Goal: Information Seeking & Learning: Check status

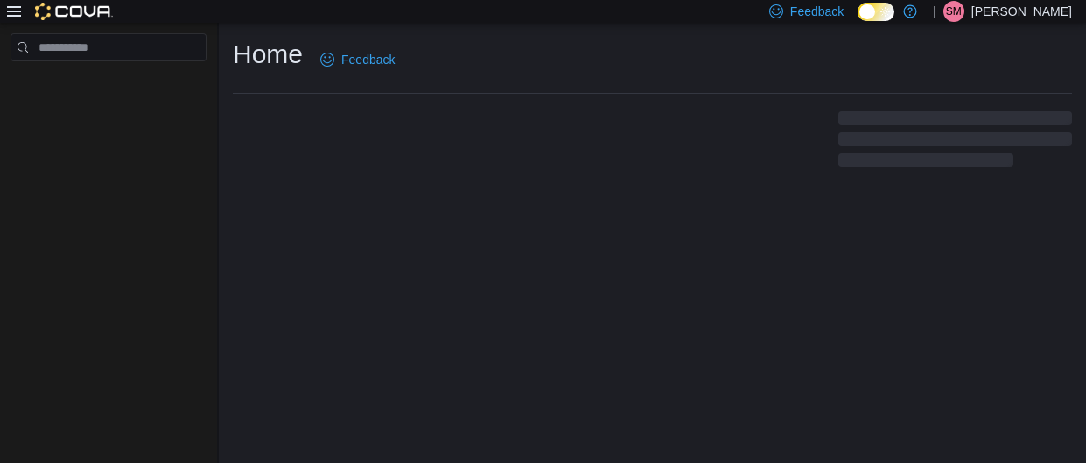
click at [16, 12] on icon at bounding box center [14, 11] width 14 height 11
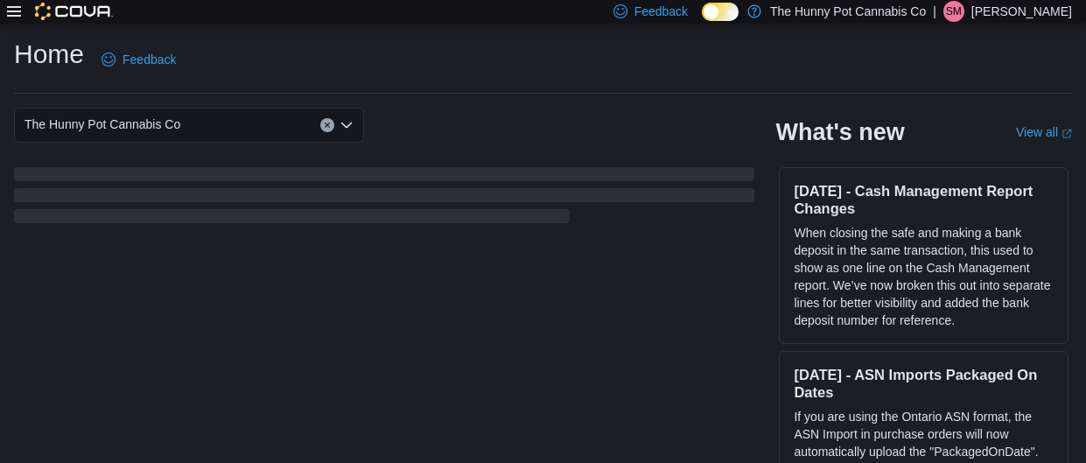
click at [16, 12] on icon at bounding box center [14, 11] width 14 height 11
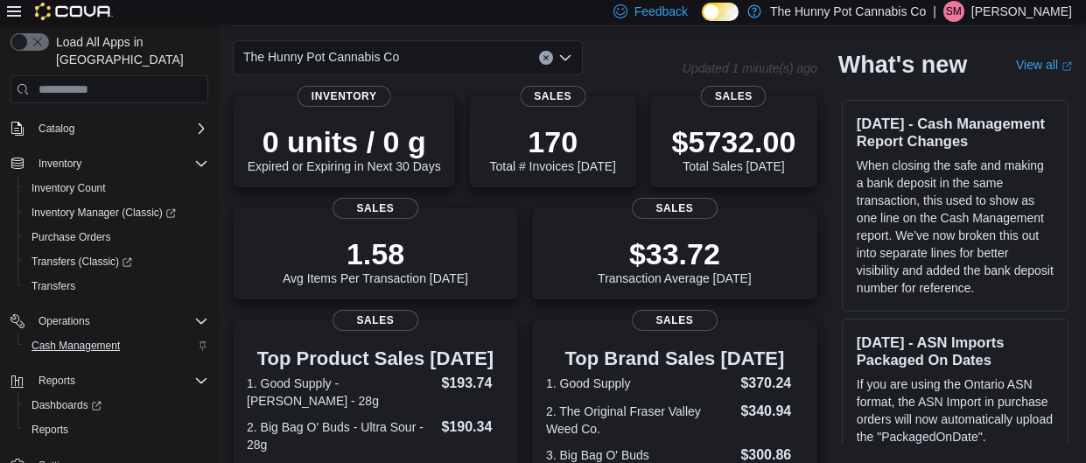
scroll to position [65, 0]
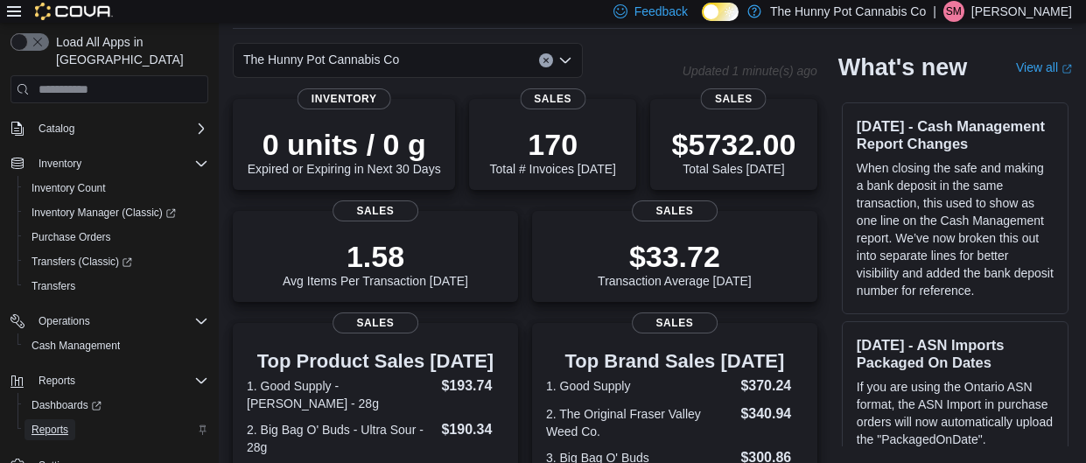
click at [52, 423] on span "Reports" at bounding box center [50, 430] width 37 height 14
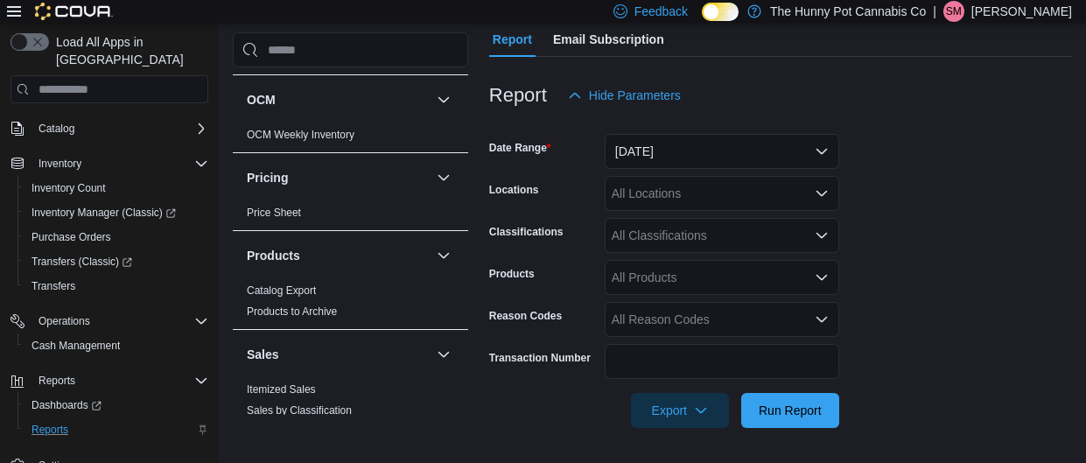
scroll to position [959, 0]
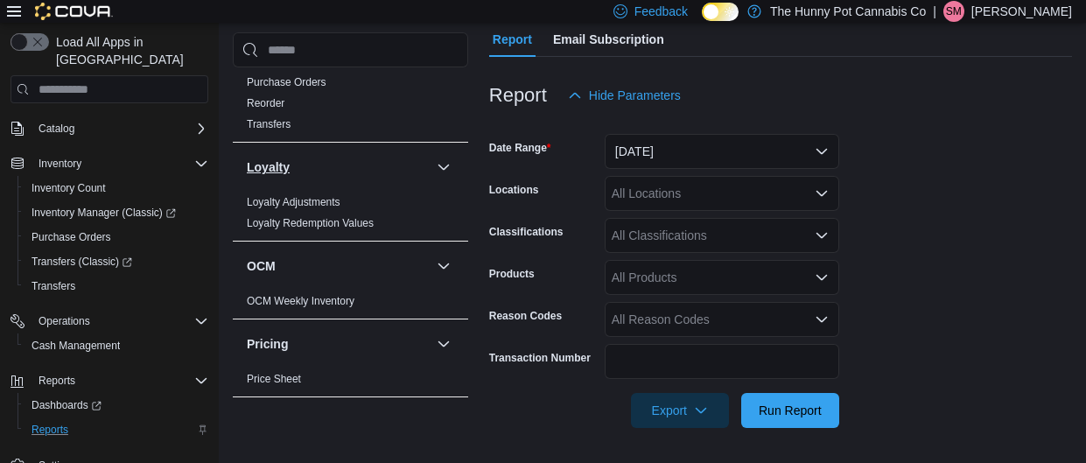
click at [375, 165] on button "Loyalty" at bounding box center [338, 167] width 183 height 18
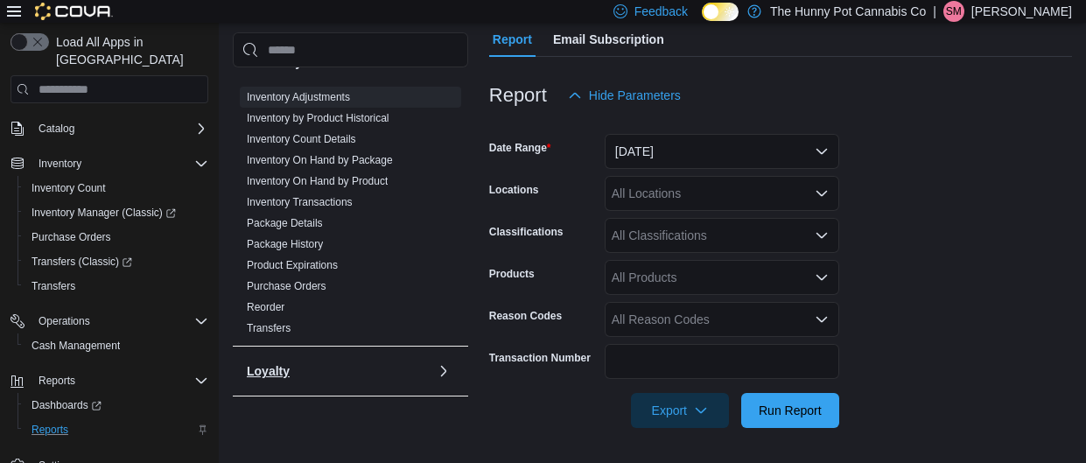
scroll to position [216, 0]
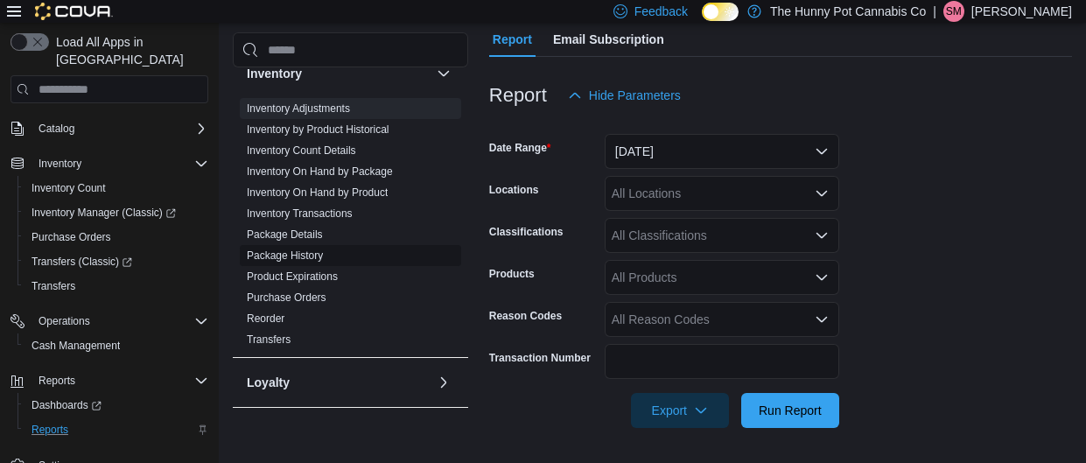
click at [318, 255] on link "Package History" at bounding box center [285, 255] width 76 height 12
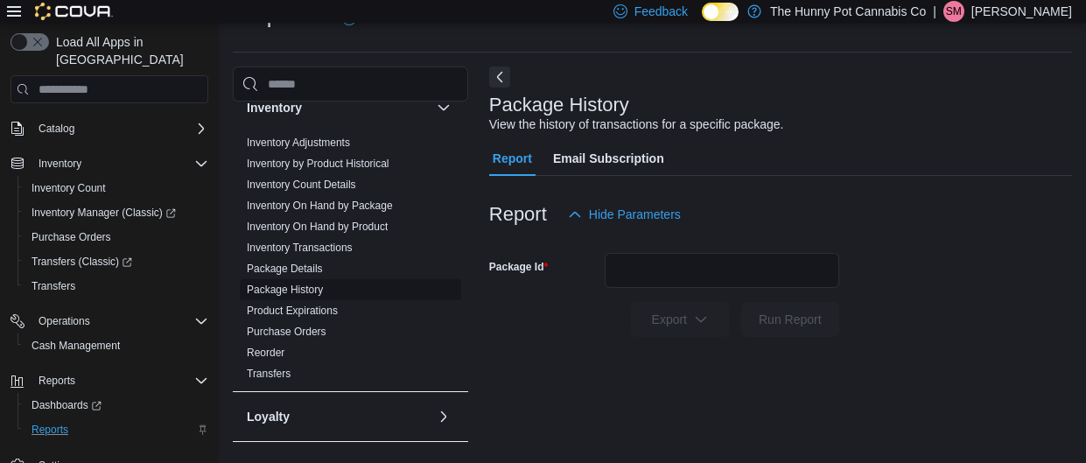
scroll to position [40, 0]
click at [624, 281] on input "Package Id" at bounding box center [722, 271] width 235 height 35
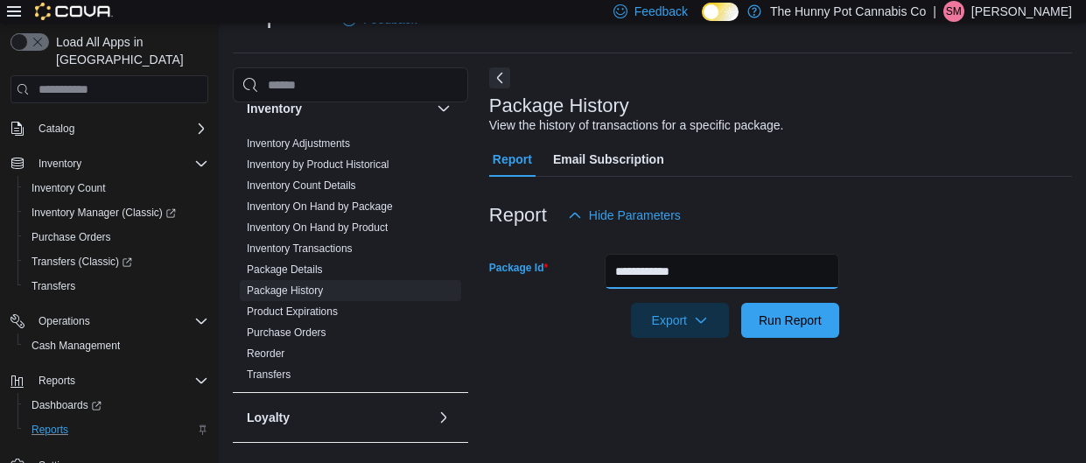
type input "**********"
click at [741, 303] on button "Run Report" at bounding box center [790, 320] width 98 height 35
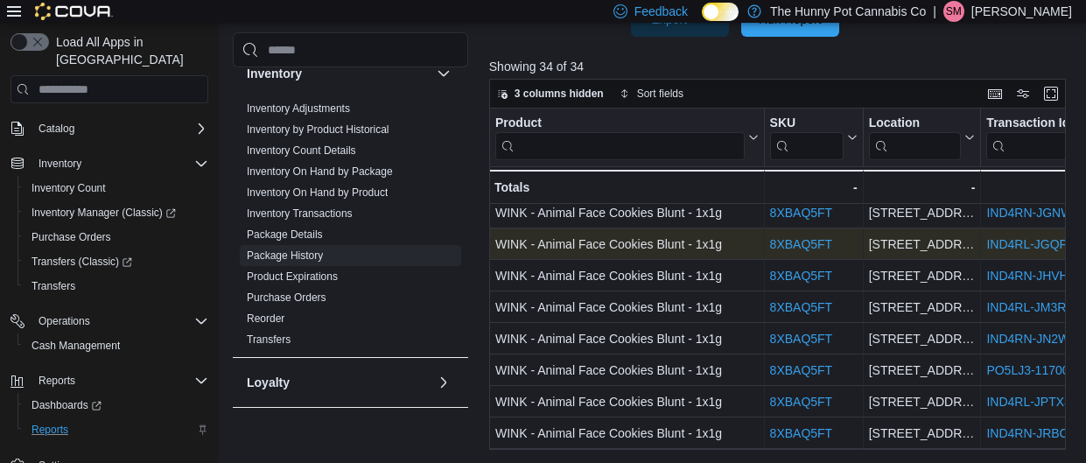
scroll to position [107, 0]
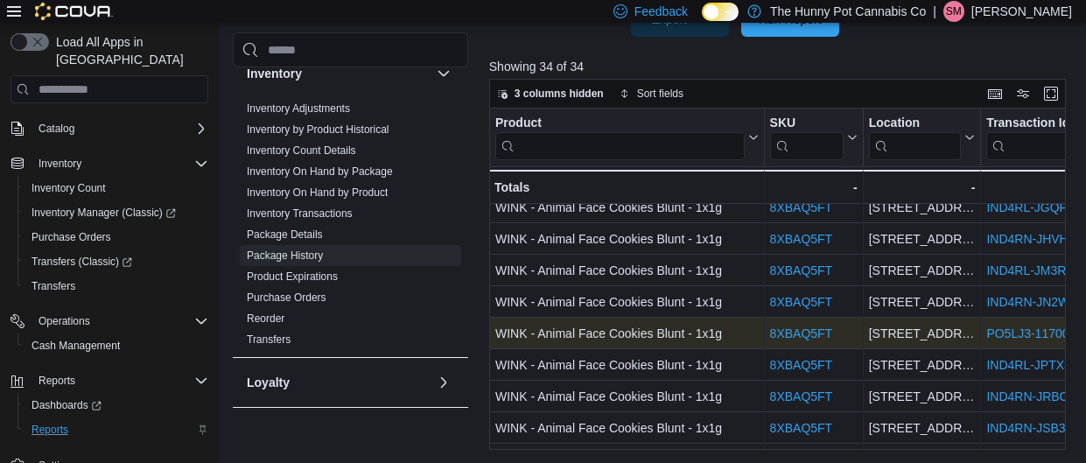
click at [994, 331] on link "PO5LJ3-11700" at bounding box center [1028, 334] width 82 height 14
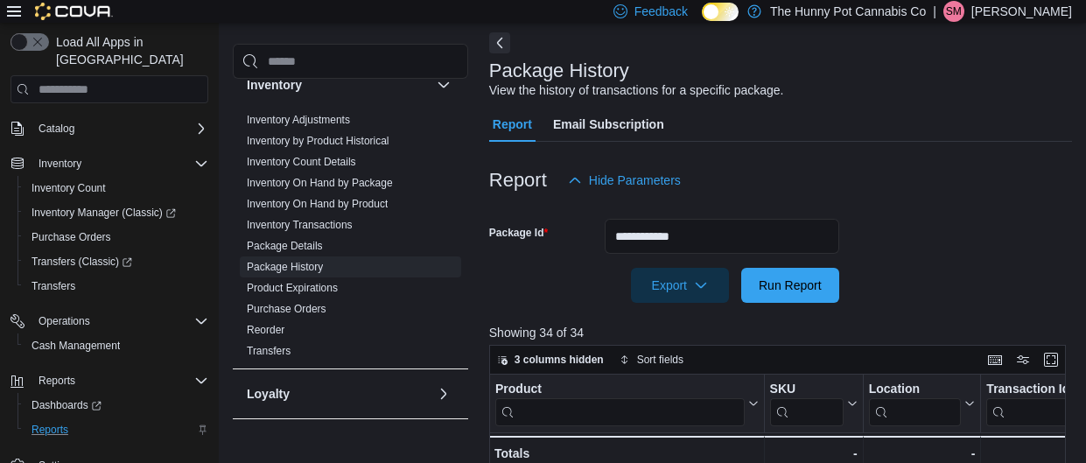
scroll to position [68, 0]
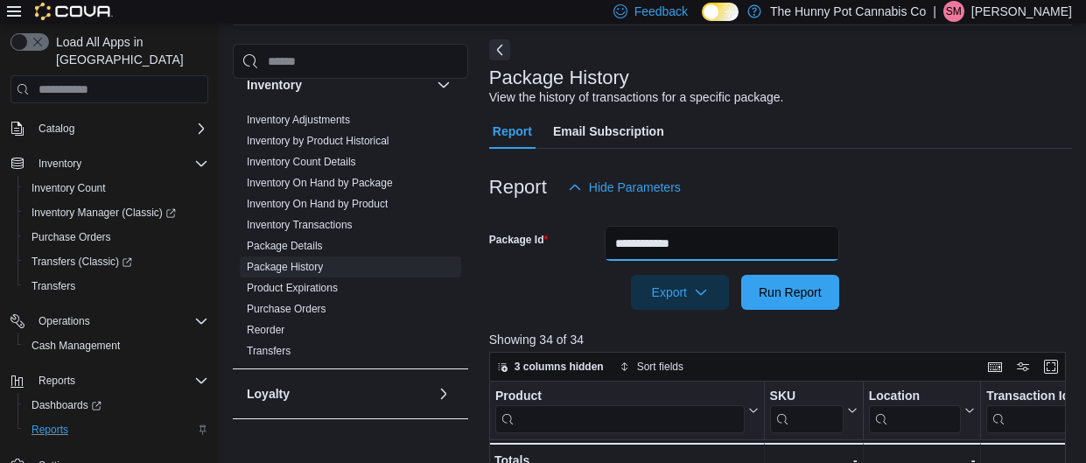
click at [643, 249] on input "**********" at bounding box center [722, 243] width 235 height 35
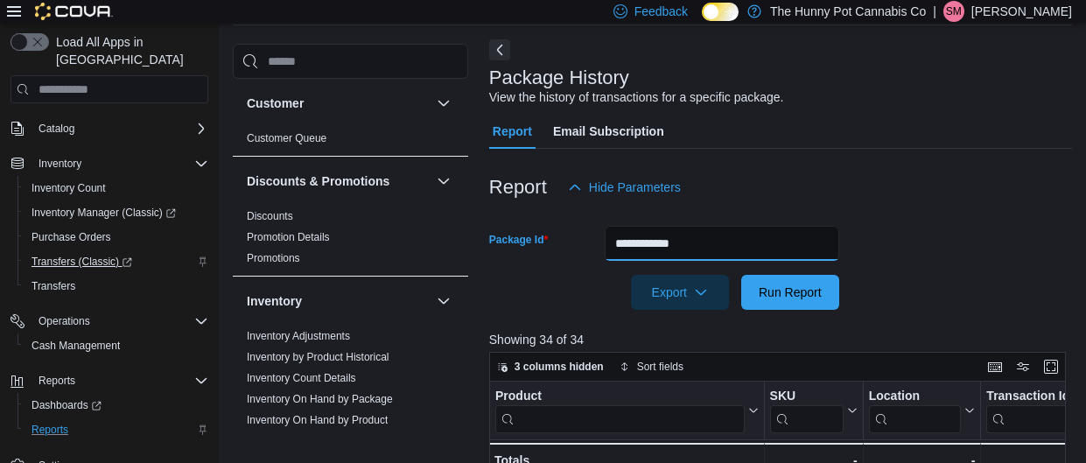
scroll to position [0, 0]
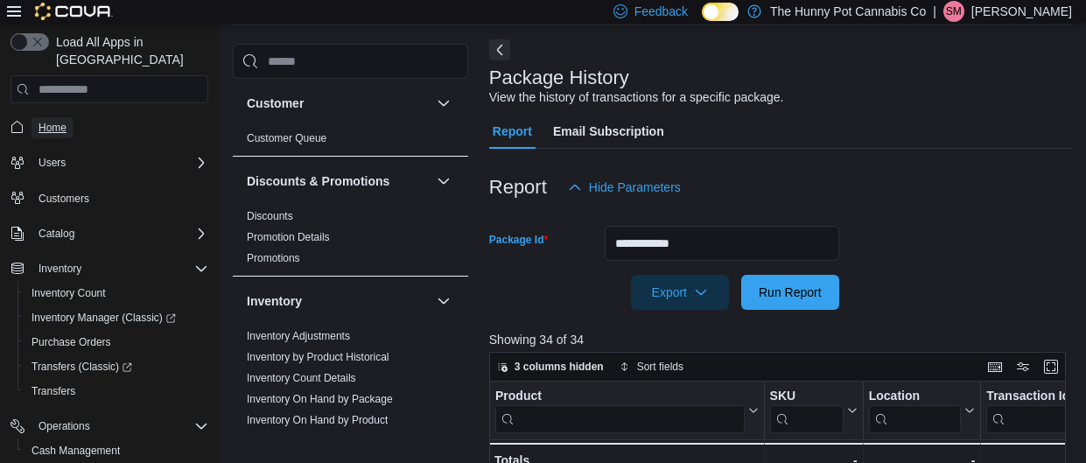
click at [47, 121] on span "Home" at bounding box center [53, 128] width 28 height 14
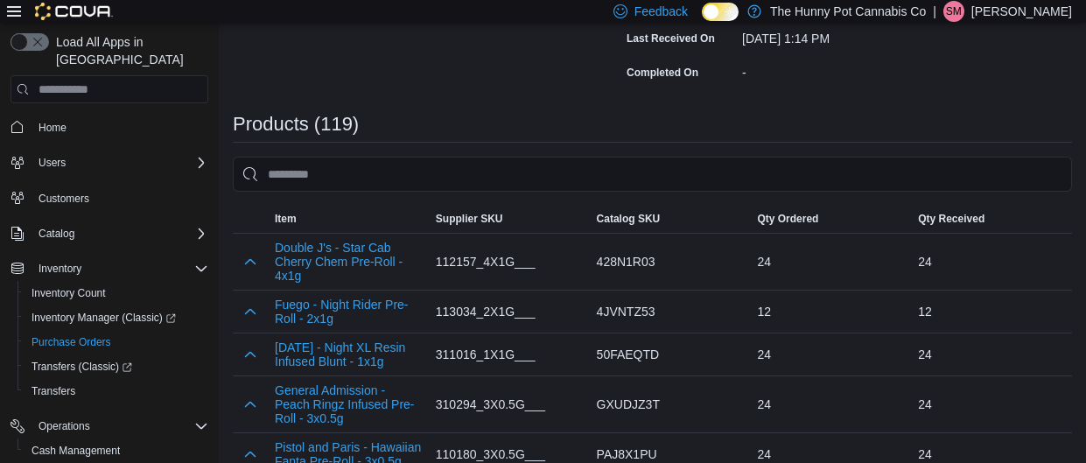
scroll to position [496, 0]
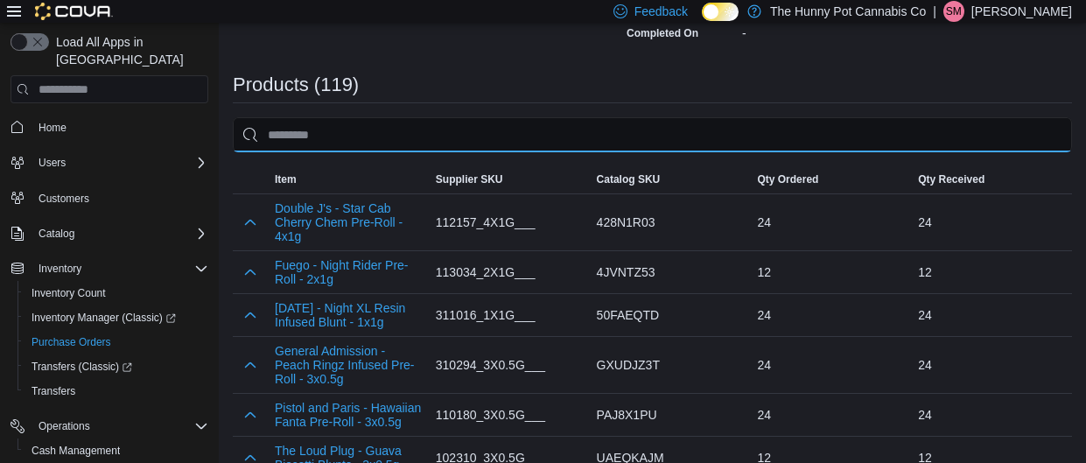
click at [695, 139] on input "search" at bounding box center [652, 134] width 839 height 35
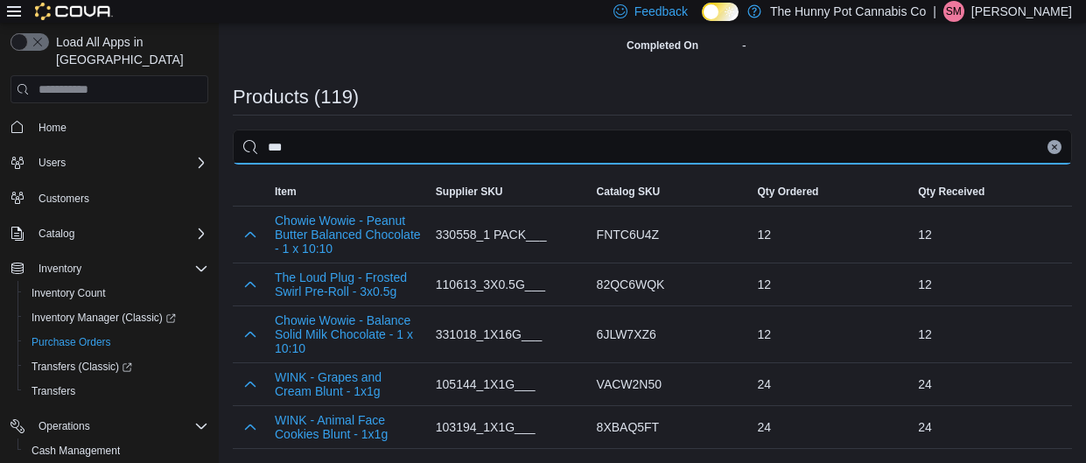
scroll to position [328, 0]
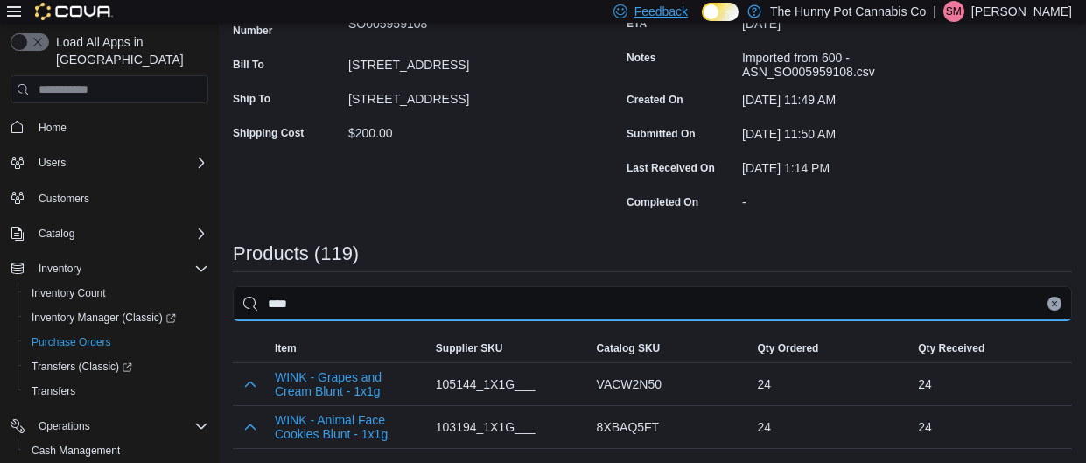
type input "****"
